Goal: Use online tool/utility: Utilize a website feature to perform a specific function

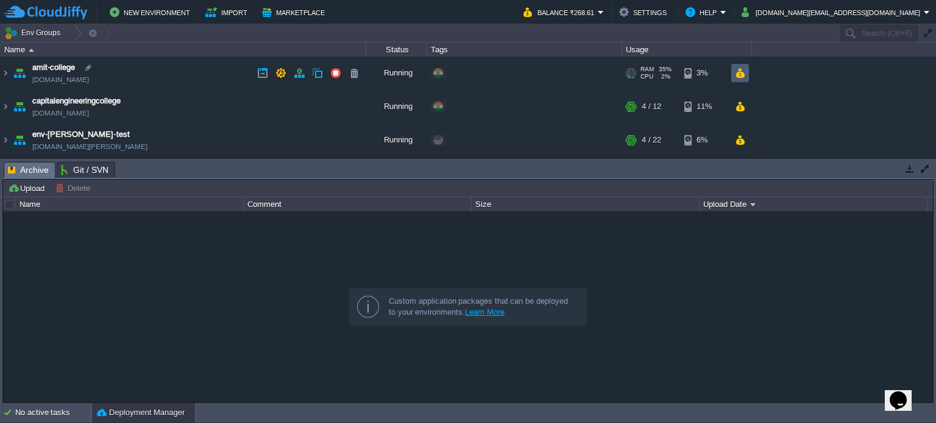
click at [735, 68] on button "button" at bounding box center [740, 73] width 10 height 11
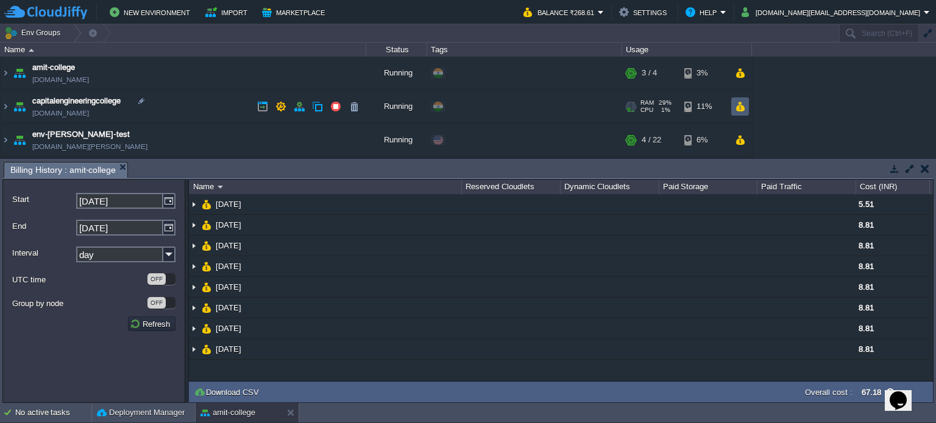
click at [740, 106] on button "button" at bounding box center [740, 106] width 10 height 11
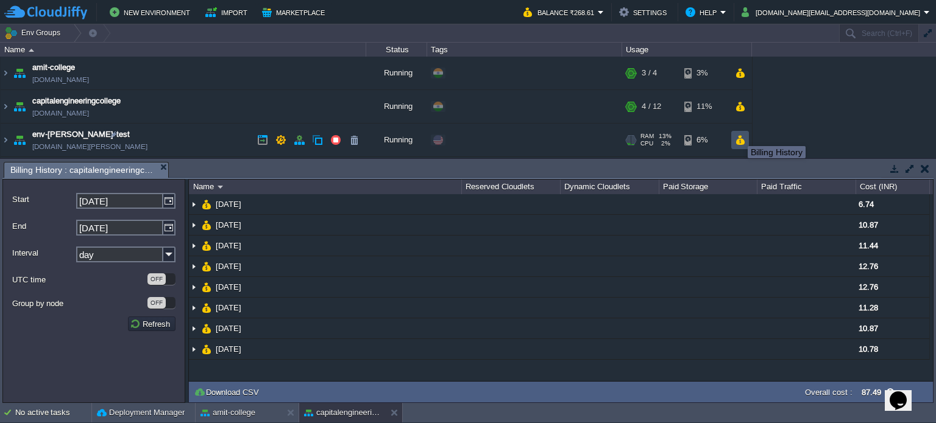
click at [737, 140] on button "button" at bounding box center [740, 140] width 10 height 11
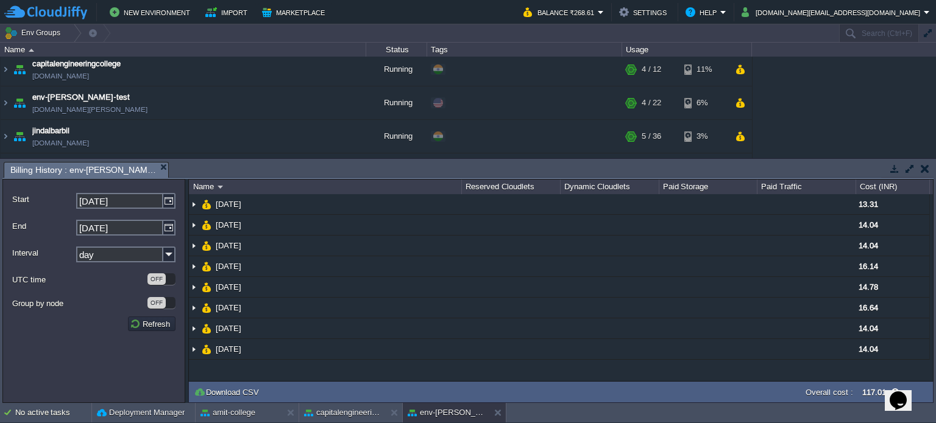
scroll to position [61, 0]
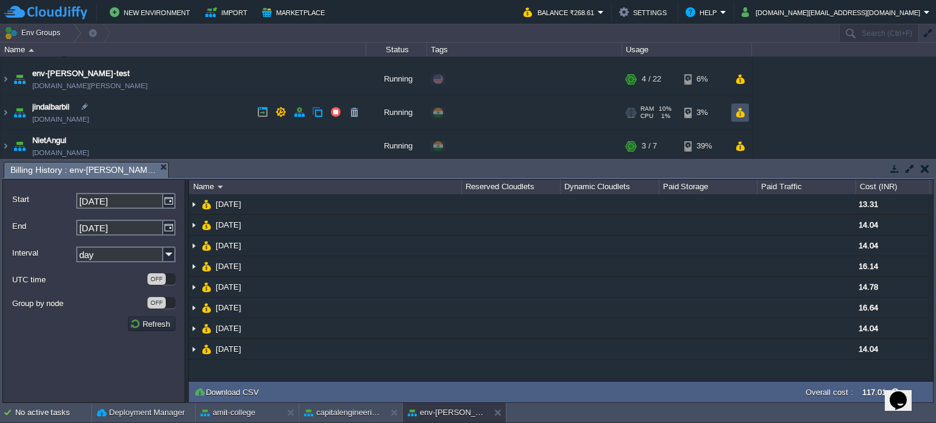
click at [741, 115] on button "button" at bounding box center [740, 112] width 10 height 11
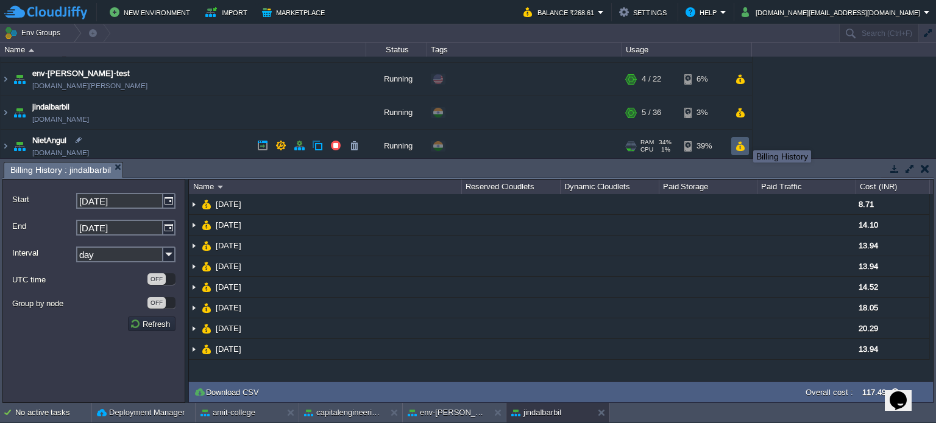
click at [742, 143] on button "button" at bounding box center [740, 146] width 10 height 11
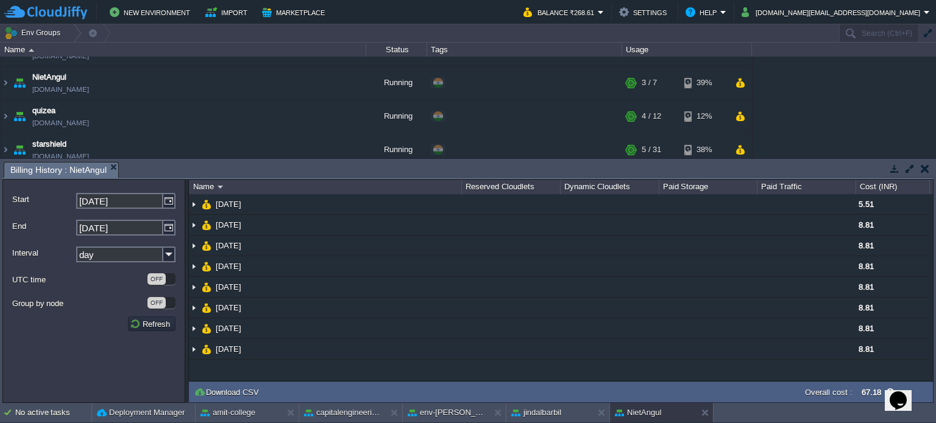
scroll to position [122, 0]
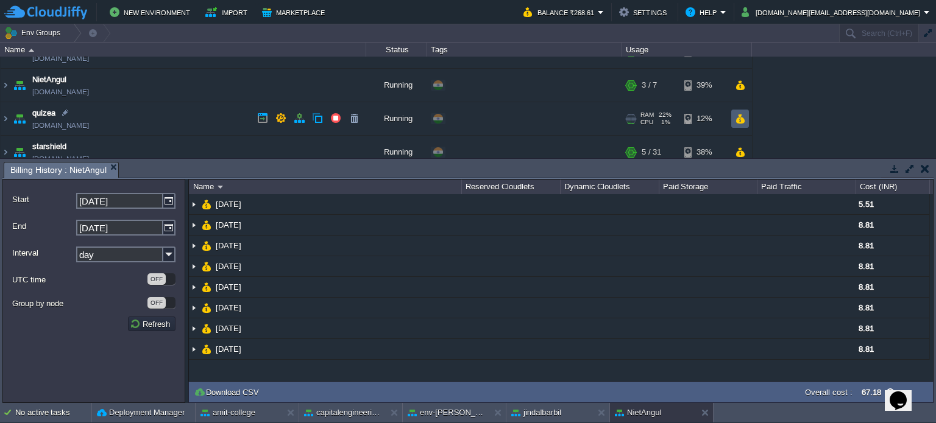
click at [747, 124] on td at bounding box center [740, 119] width 18 height 18
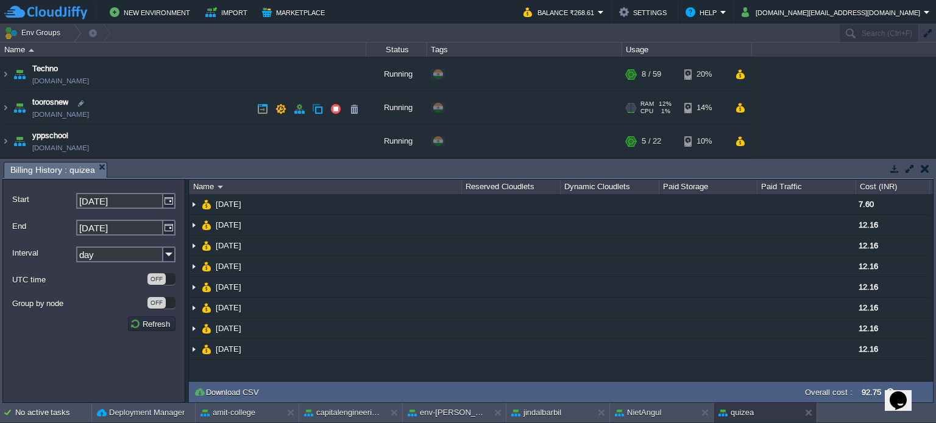
scroll to position [171, 0]
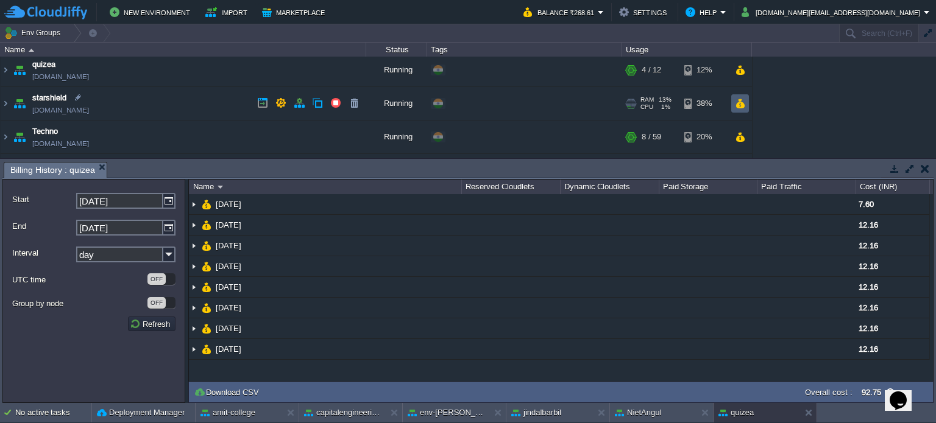
click at [737, 109] on td at bounding box center [740, 103] width 18 height 18
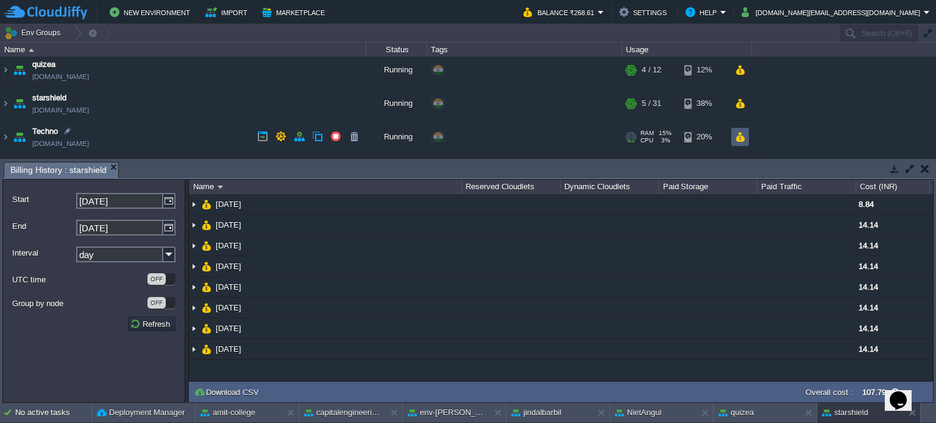
click at [743, 135] on button "button" at bounding box center [740, 137] width 10 height 11
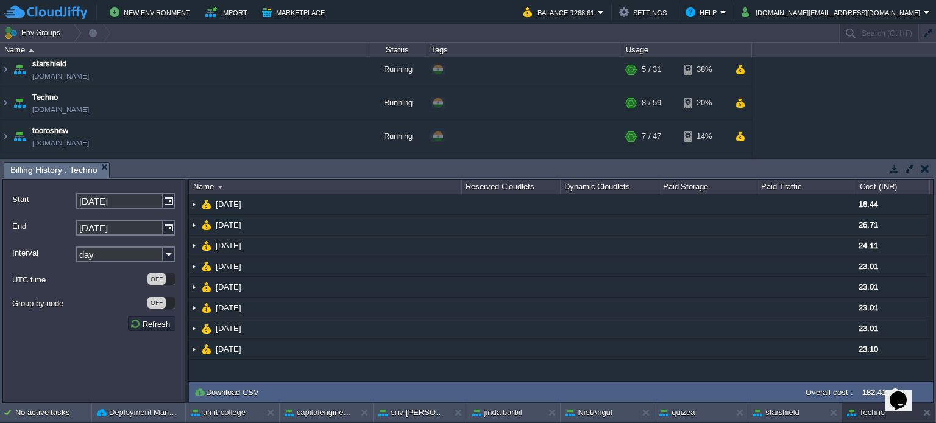
scroll to position [231, 0]
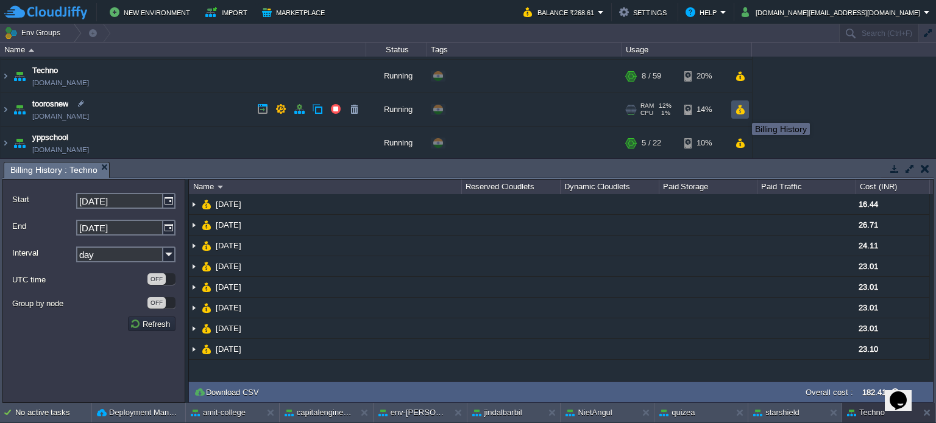
click at [743, 112] on button "button" at bounding box center [740, 109] width 10 height 11
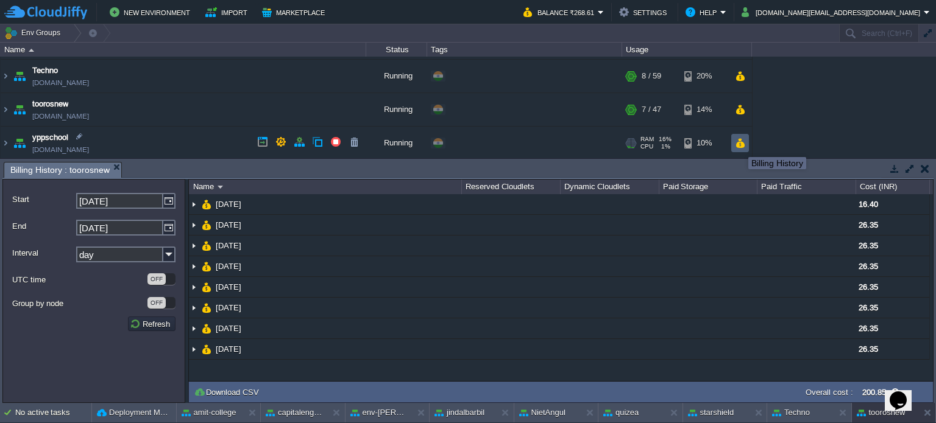
click at [739, 143] on button "button" at bounding box center [740, 143] width 10 height 11
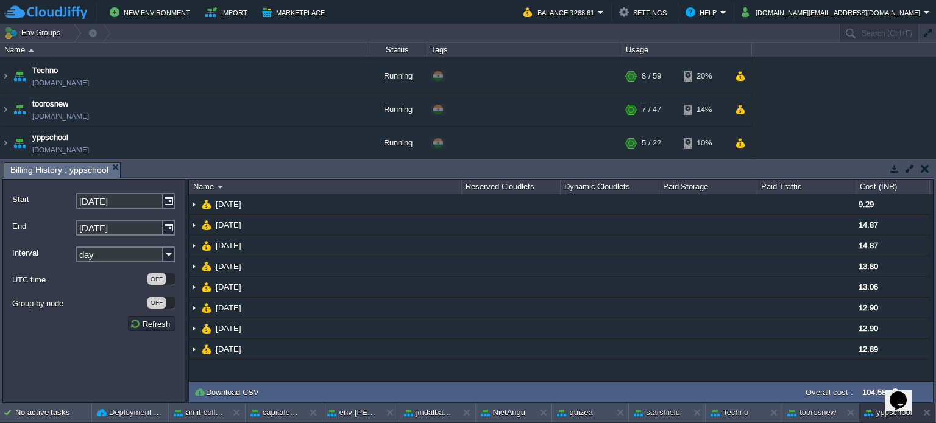
click at [926, 171] on button "button" at bounding box center [925, 168] width 9 height 11
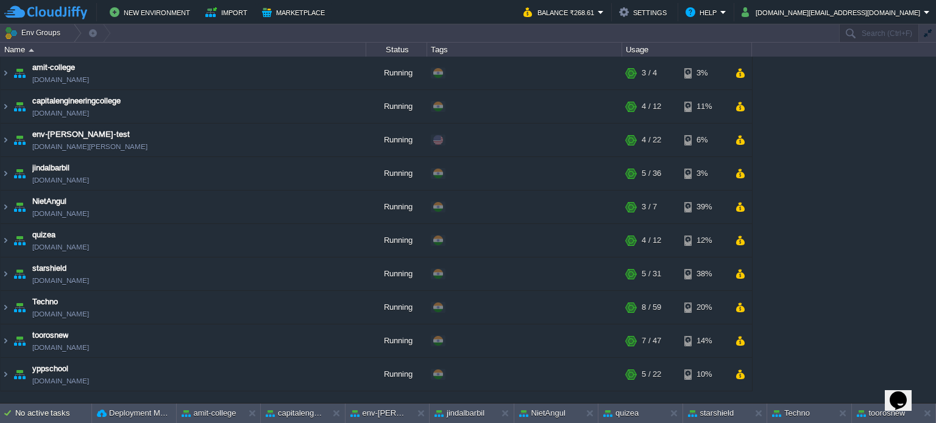
scroll to position [0, 0]
